Goal: Transaction & Acquisition: Purchase product/service

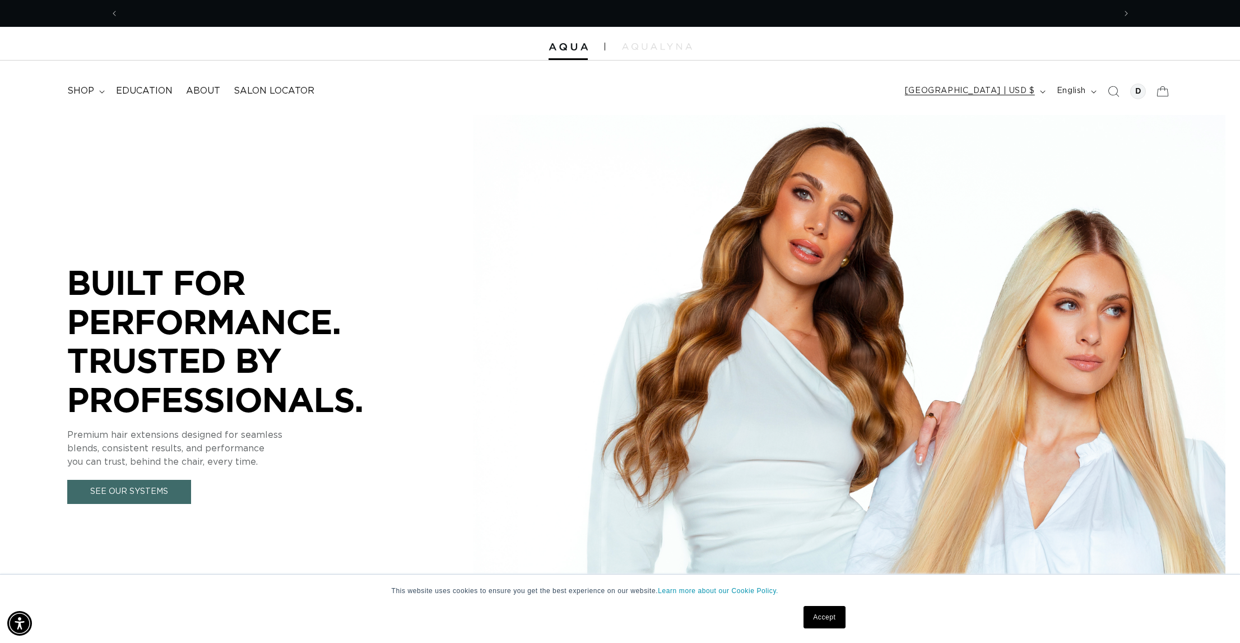
scroll to position [0, 996]
click at [1134, 90] on div at bounding box center [1138, 91] width 16 height 16
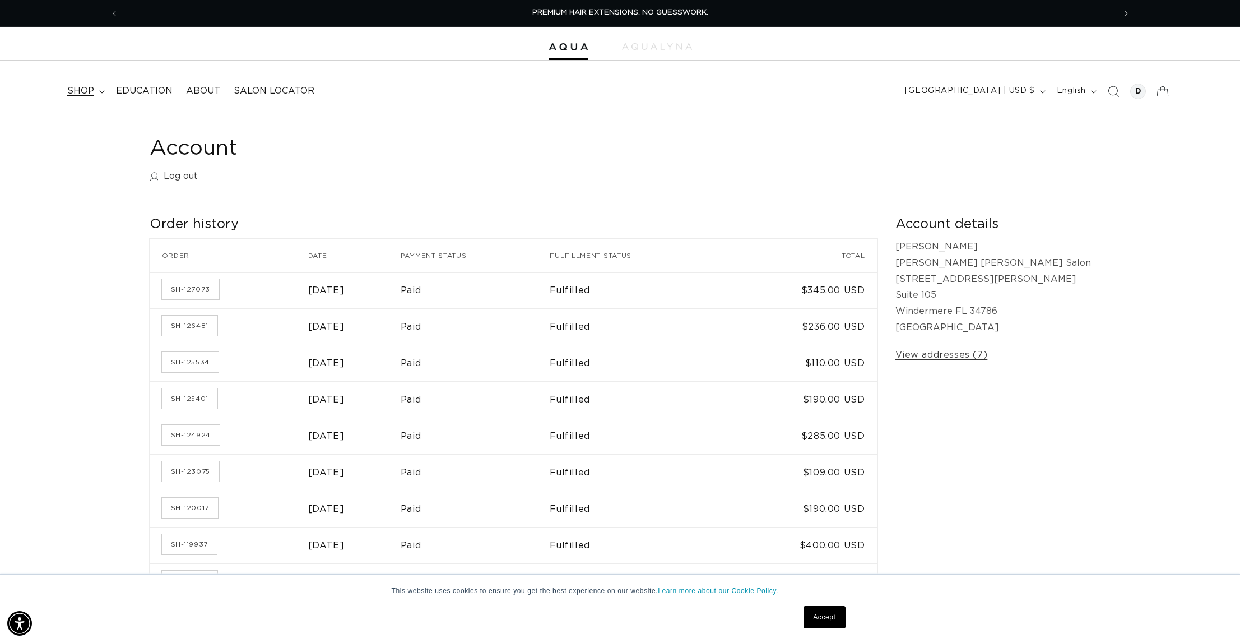
click at [86, 90] on span "shop" at bounding box center [80, 91] width 27 height 12
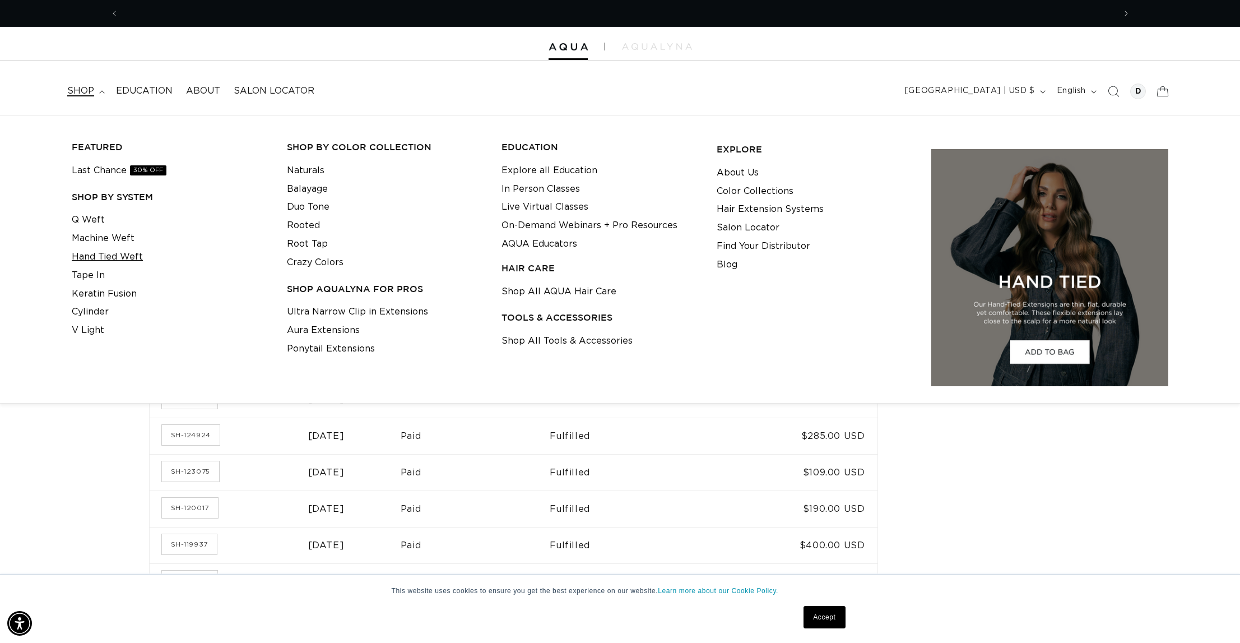
scroll to position [0, 1992]
click at [90, 292] on link "Keratin Fusion" at bounding box center [104, 294] width 65 height 18
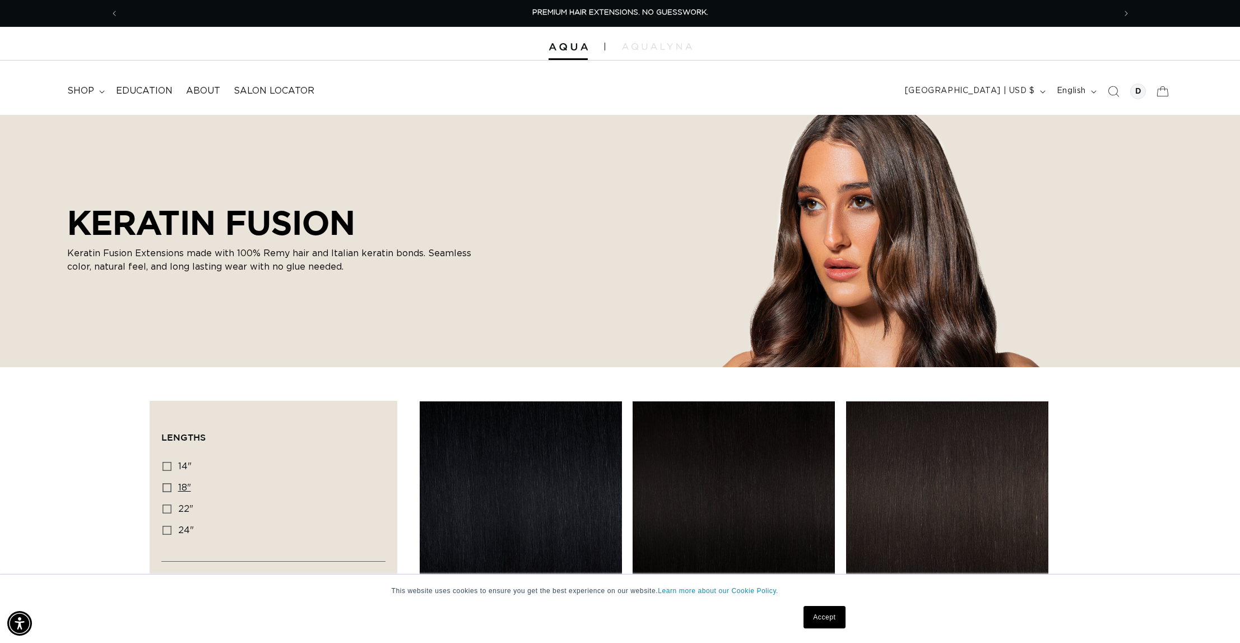
click at [167, 485] on icon at bounding box center [166, 487] width 9 height 9
click at [167, 485] on input "18" 18" (47 products)" at bounding box center [166, 487] width 9 height 9
checkbox input "true"
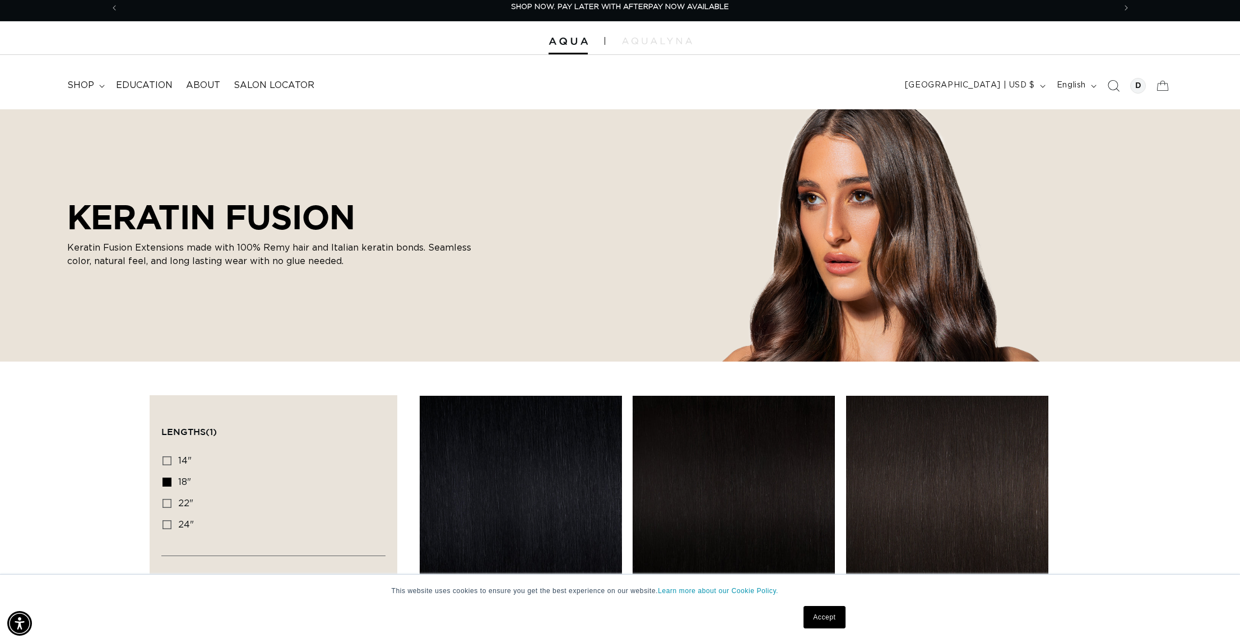
click at [1108, 86] on icon "Search" at bounding box center [1114, 86] width 12 height 12
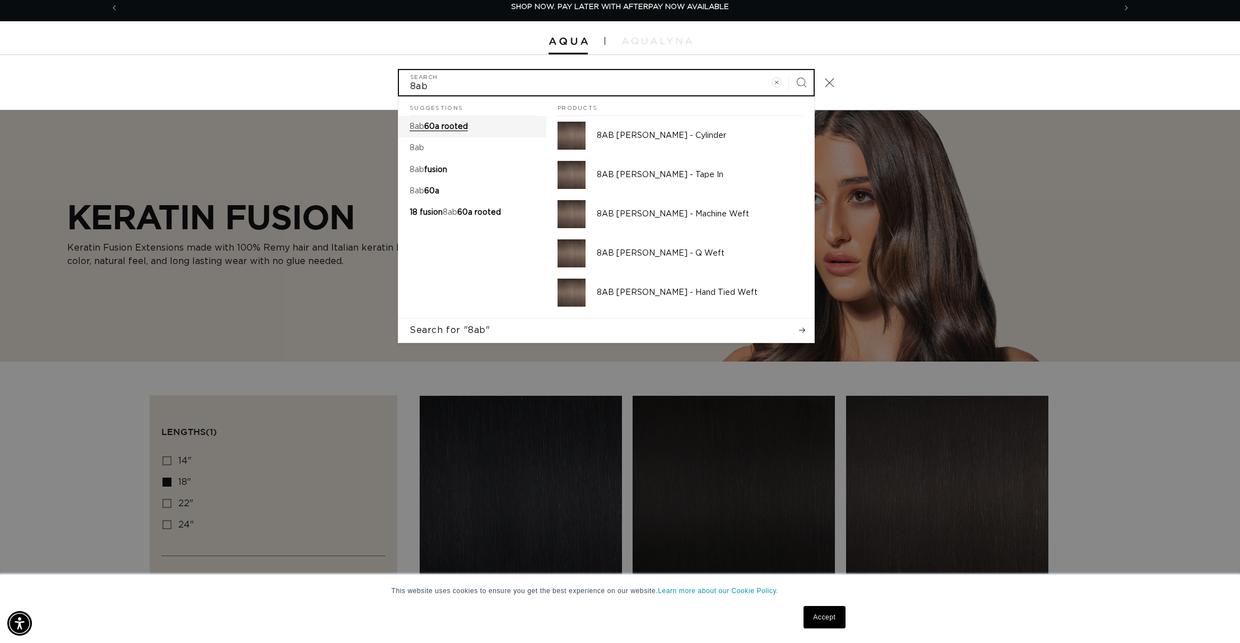
type input "8ab"
click at [456, 125] on span "60a rooted" at bounding box center [446, 127] width 44 height 8
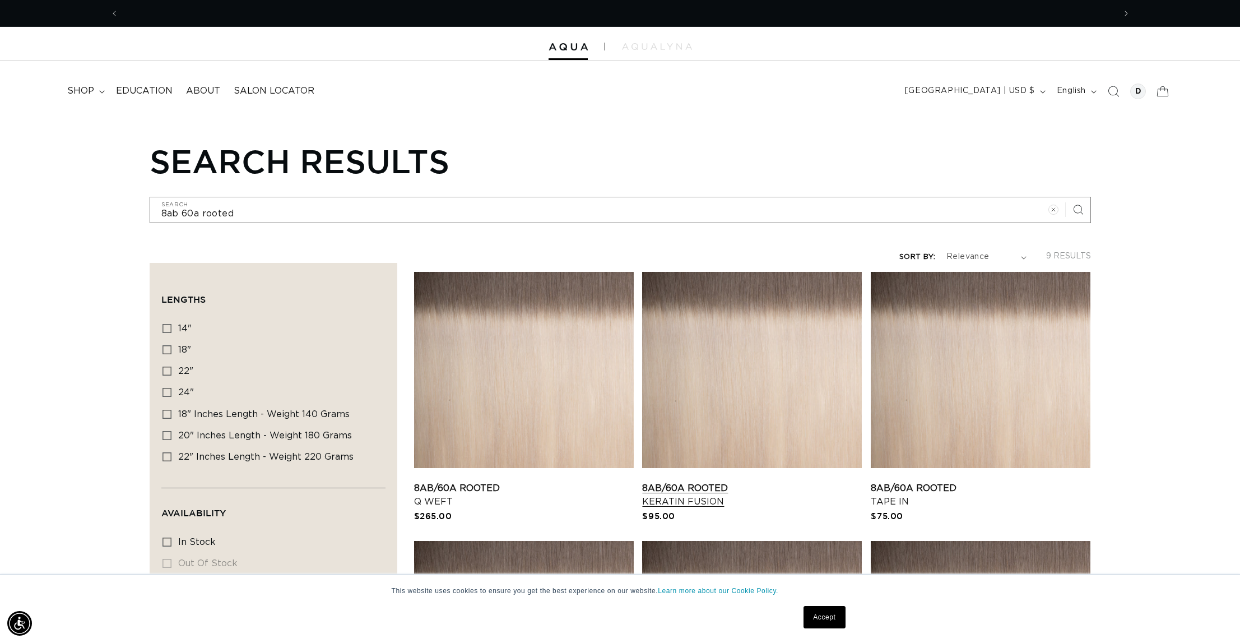
scroll to position [0, 1992]
click at [711, 481] on link "8AB/60A Rooted Keratin Fusion" at bounding box center [752, 494] width 220 height 27
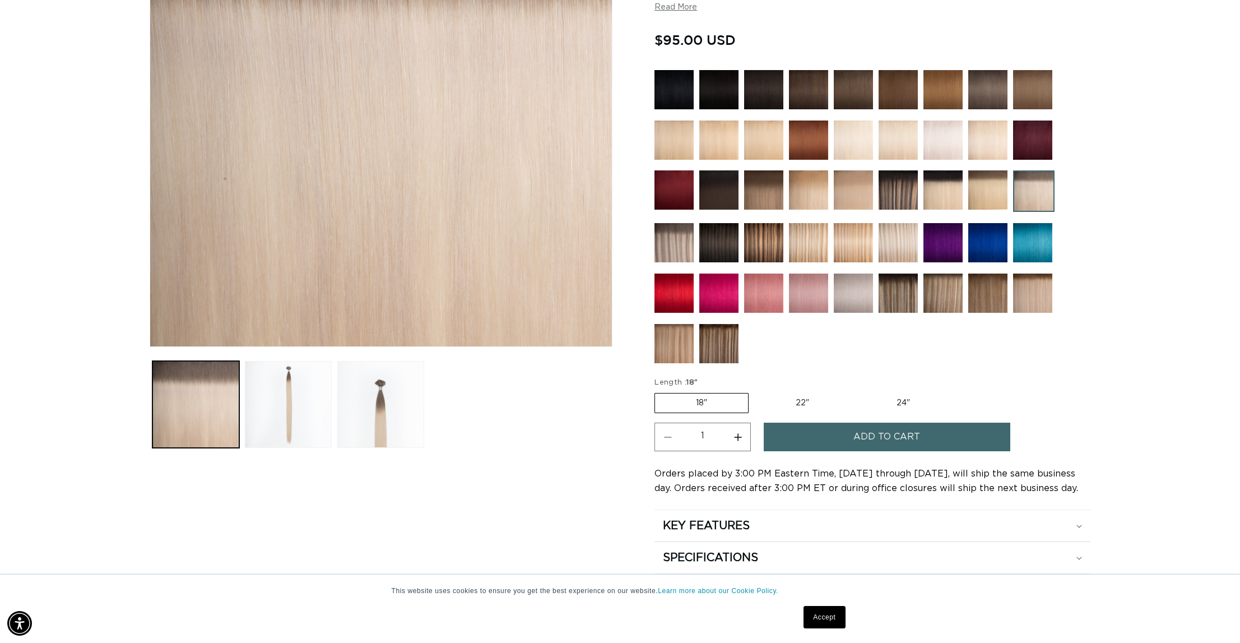
scroll to position [0, 996]
click at [829, 437] on button "Add to cart" at bounding box center [887, 436] width 247 height 29
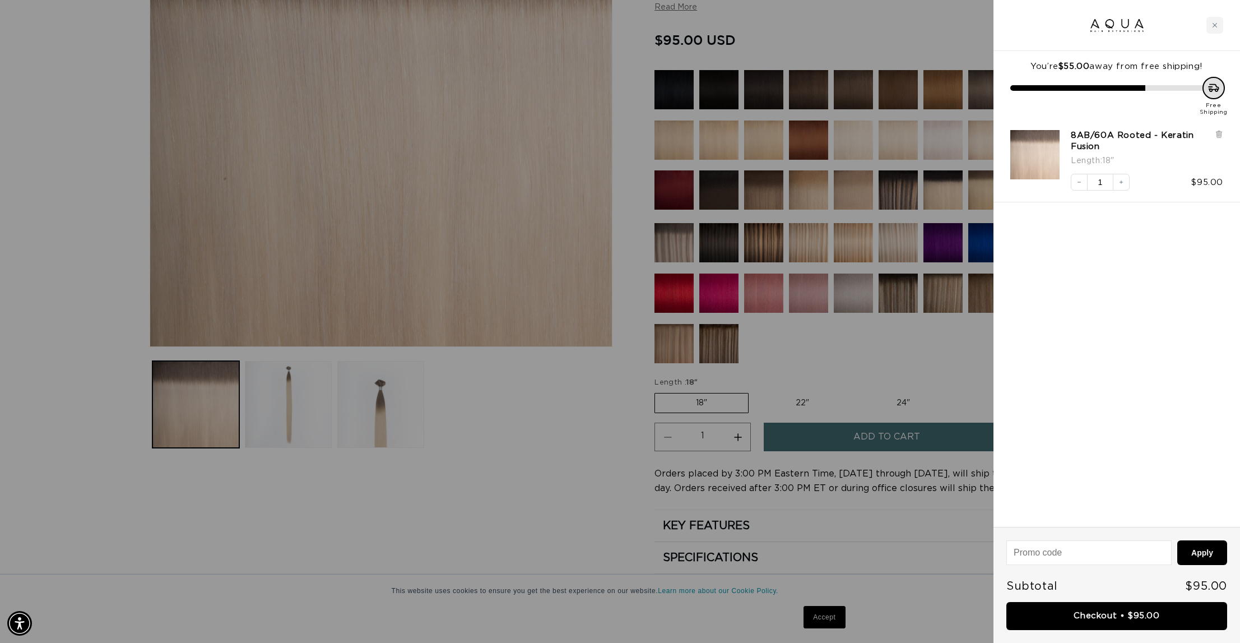
scroll to position [0, 1992]
click at [1094, 614] on link "Checkout • $95.00" at bounding box center [1116, 616] width 221 height 29
